Goal: Task Accomplishment & Management: Manage account settings

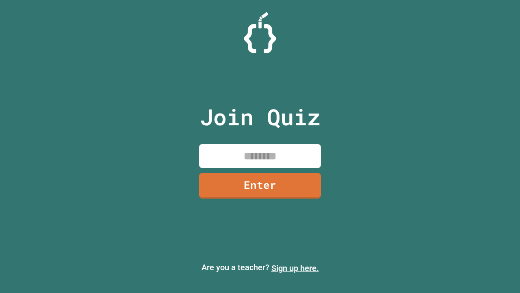
click at [295, 268] on link "Sign up here." at bounding box center [296, 268] width 48 height 10
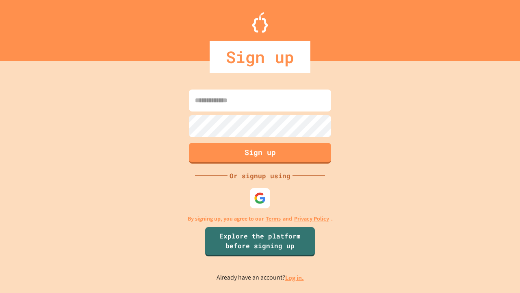
click at [295, 277] on link "Log in." at bounding box center [294, 277] width 19 height 9
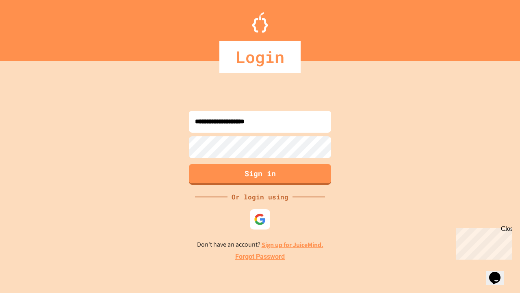
type input "**********"
